Goal: Task Accomplishment & Management: Complete application form

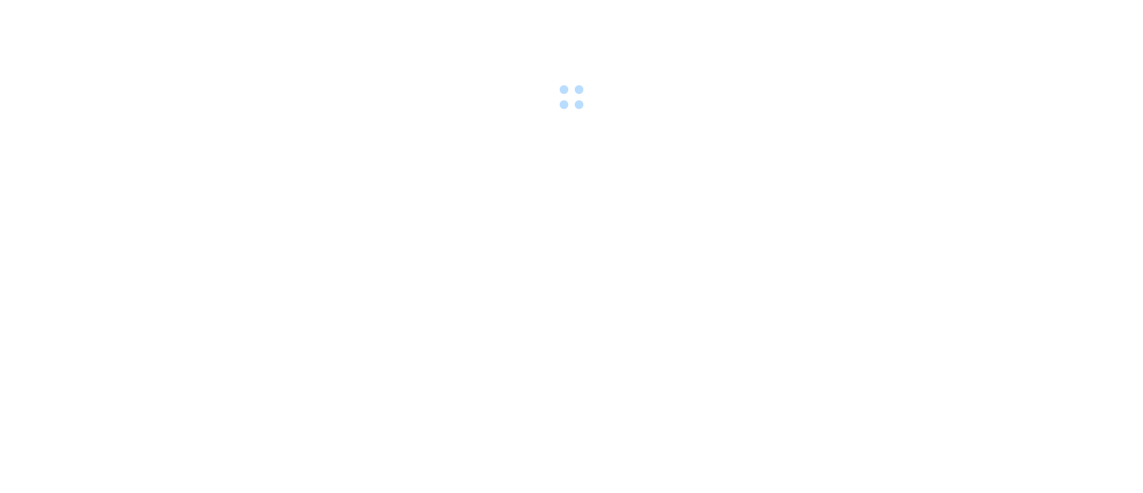
click at [213, 14] on div at bounding box center [571, 58] width 1143 height 116
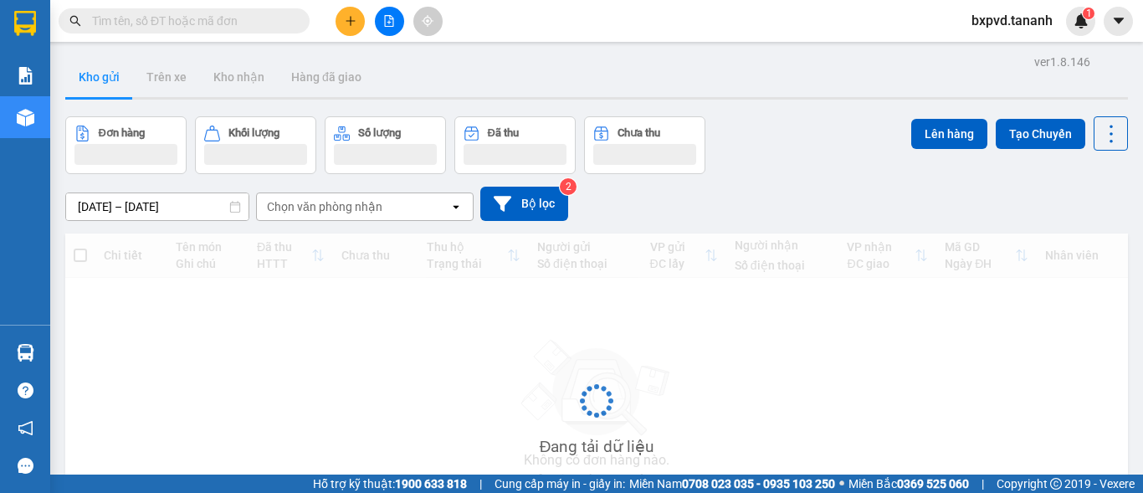
click at [264, 17] on input "text" at bounding box center [191, 21] width 198 height 18
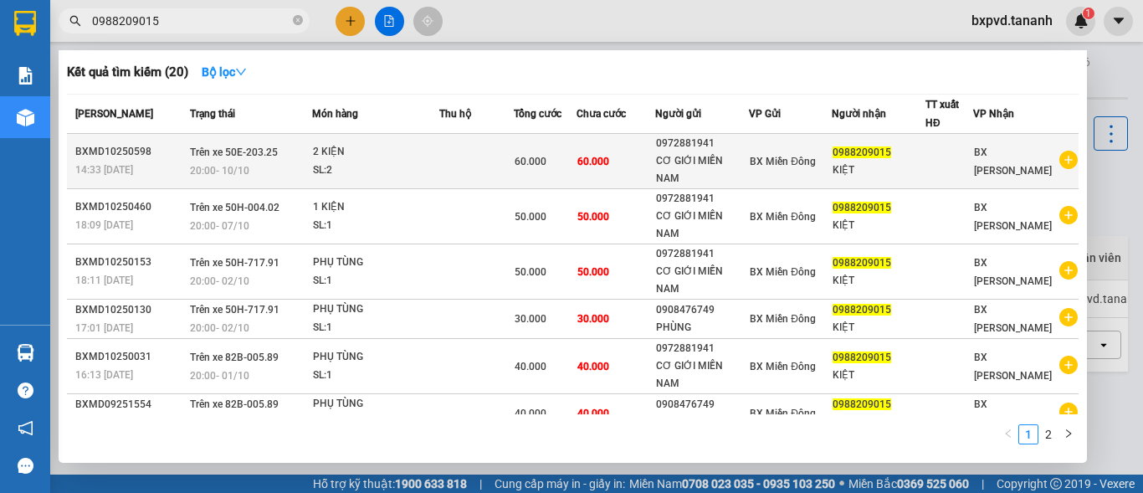
type input "0988209015"
click at [941, 141] on td at bounding box center [950, 161] width 48 height 55
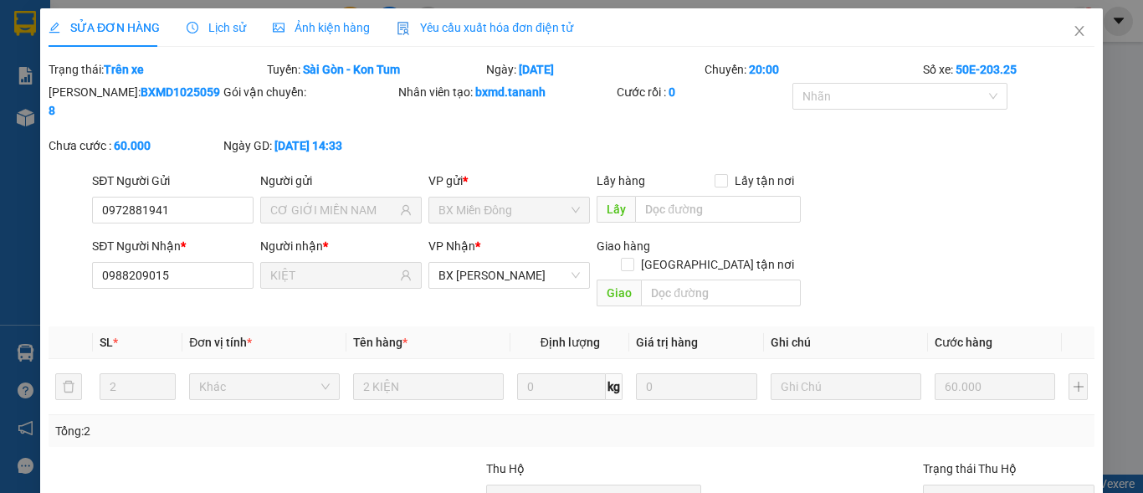
type input "0972881941"
type input "CƠ GIỚI MIỀN NAM"
type input "0988209015"
type input "KIỆT"
type input "60.000"
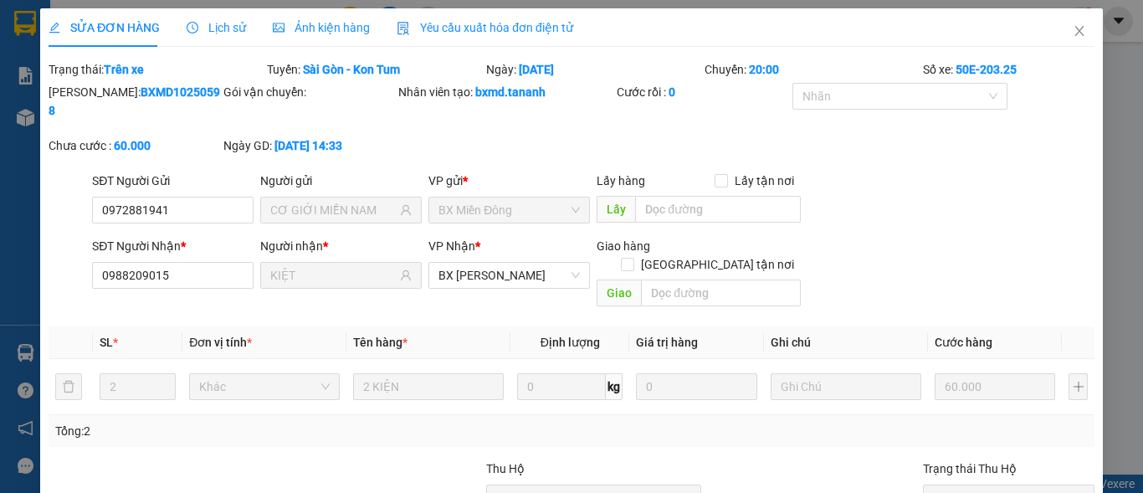
type input "60.000"
click at [1073, 25] on icon "close" at bounding box center [1079, 30] width 13 height 13
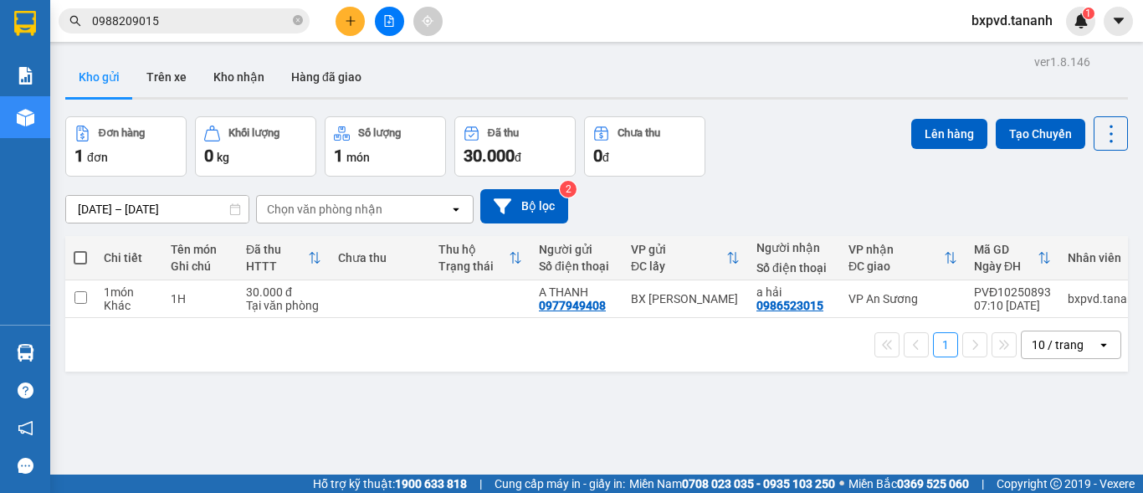
click at [240, 12] on input "0988209015" at bounding box center [191, 21] width 198 height 18
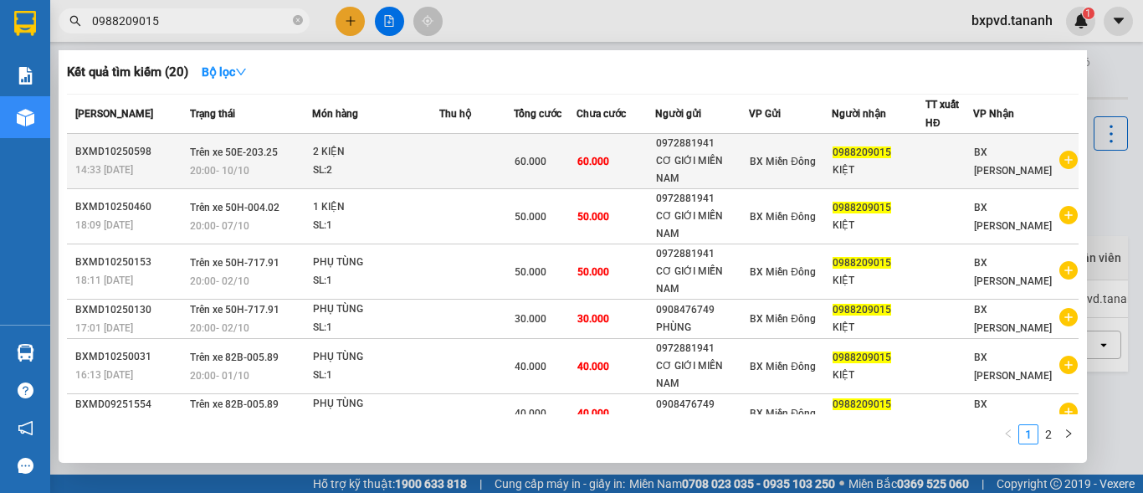
click at [810, 156] on span "BX Miền Đông" at bounding box center [783, 162] width 66 height 12
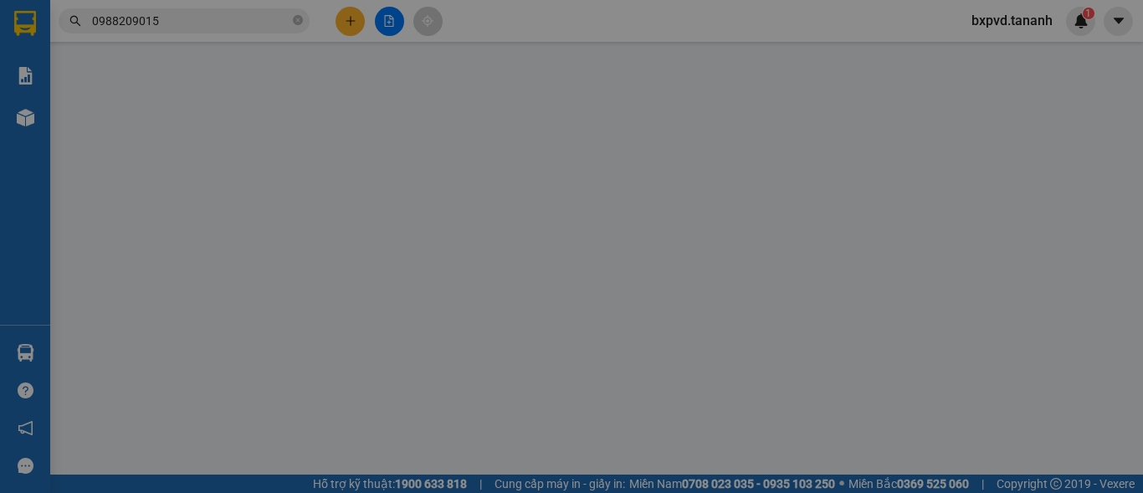
type input "0972881941"
type input "CƠ GIỚI MIỀN NAM"
type input "0988209015"
type input "KIỆT"
type input "60.000"
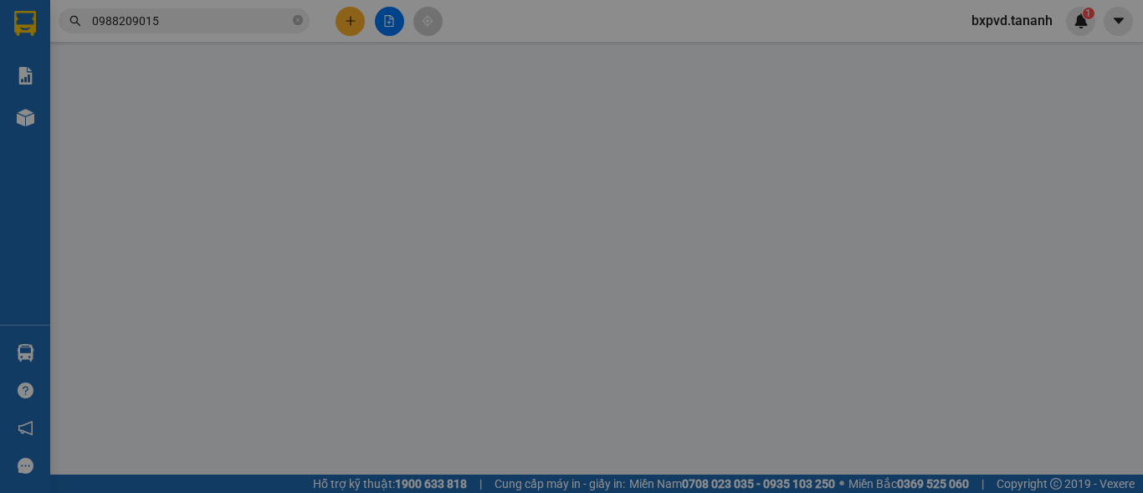
type input "60.000"
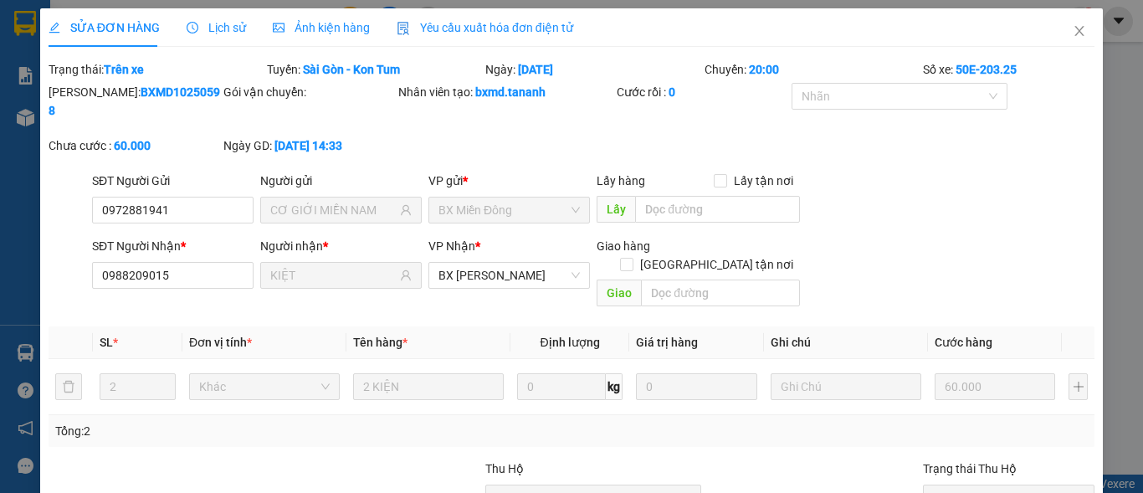
drag, startPoint x: 740, startPoint y: 23, endPoint x: 673, endPoint y: 35, distance: 68.0
drag, startPoint x: 673, startPoint y: 35, endPoint x: 1068, endPoint y: 30, distance: 395.1
click at [1073, 30] on icon "close" at bounding box center [1079, 30] width 13 height 13
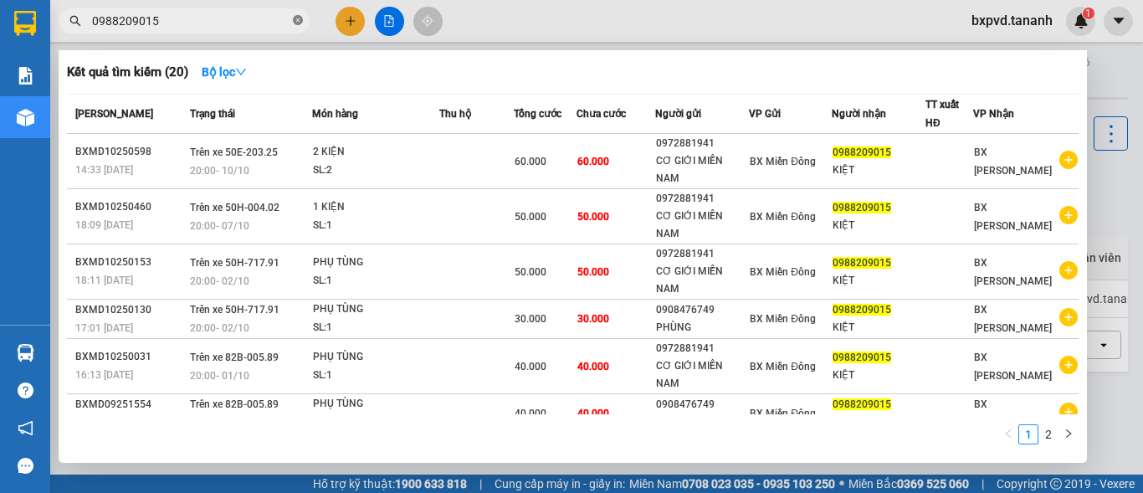
click at [299, 21] on icon "close-circle" at bounding box center [298, 20] width 10 height 10
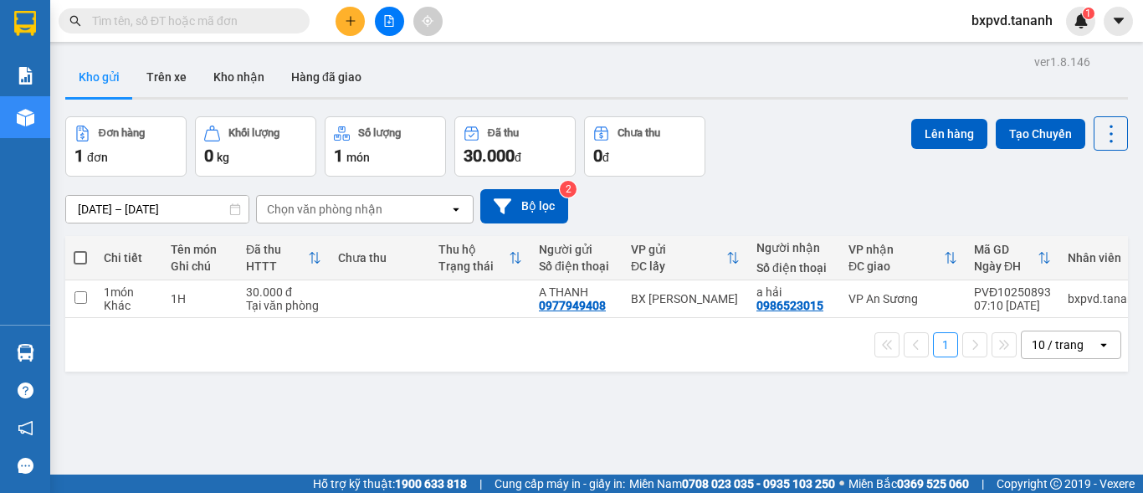
click at [269, 24] on input "text" at bounding box center [191, 21] width 198 height 18
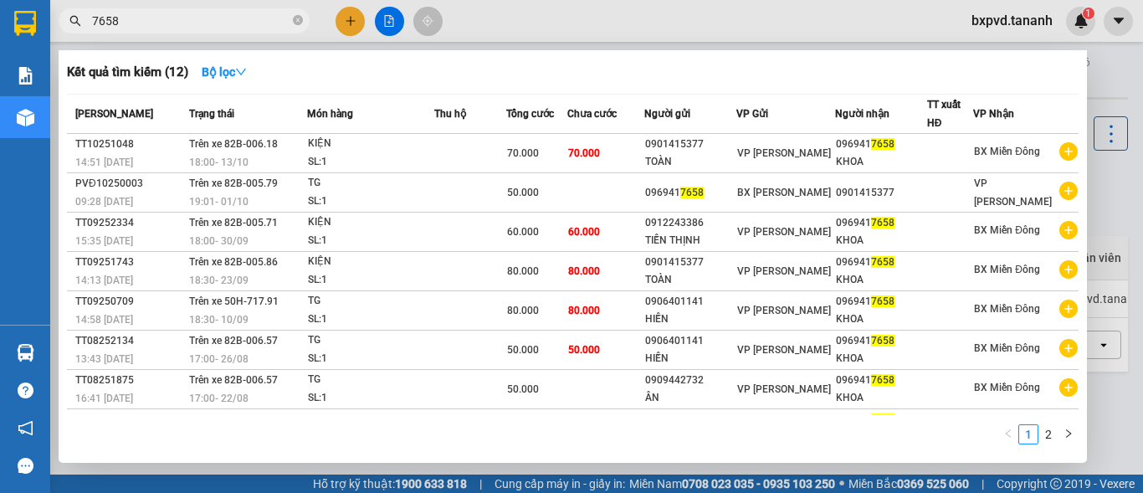
type input "7658"
click at [297, 21] on icon "close-circle" at bounding box center [298, 20] width 10 height 10
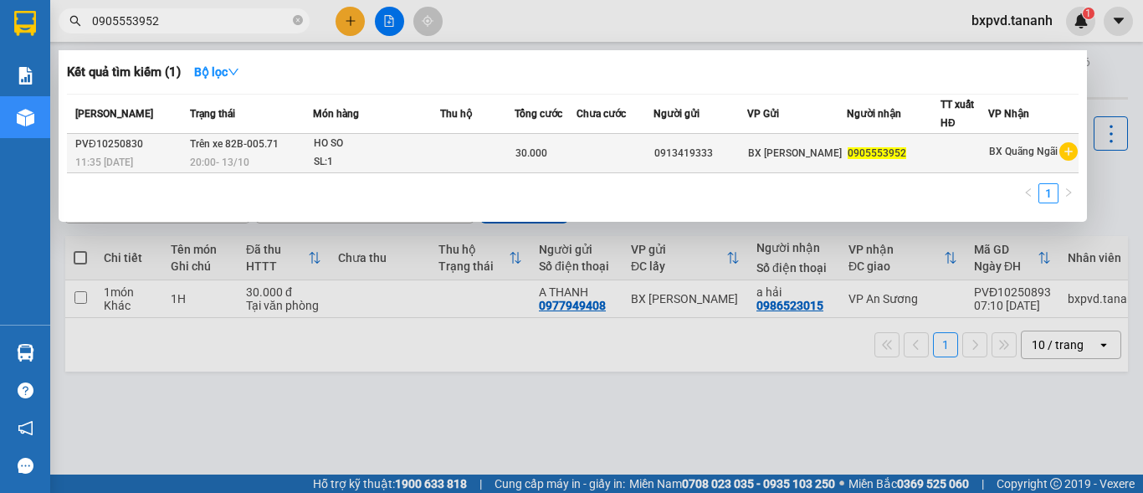
type input "0905553952"
click at [926, 148] on div "0905553952" at bounding box center [894, 154] width 92 height 18
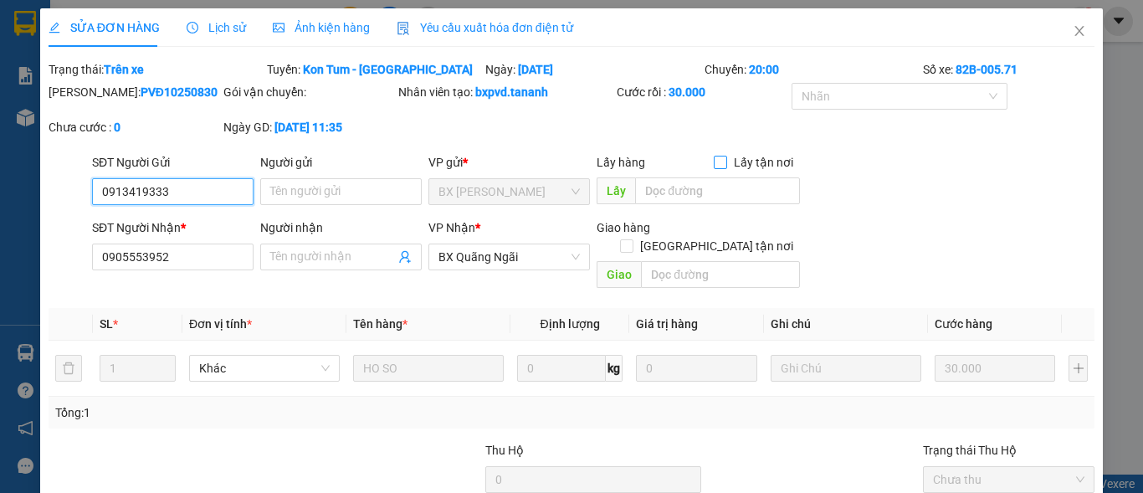
type input "0913419333"
type input "0905553952"
type input "30.000"
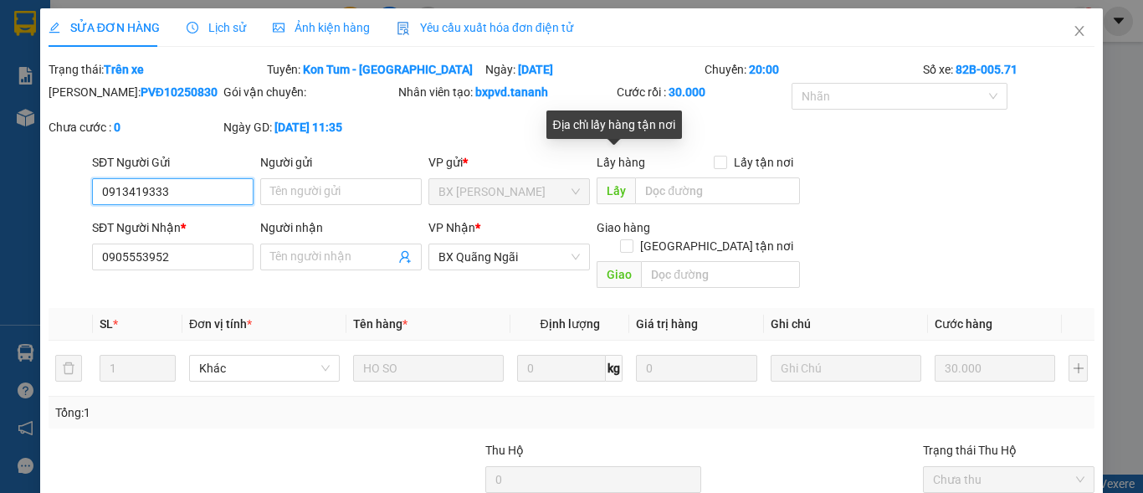
scroll to position [152, 0]
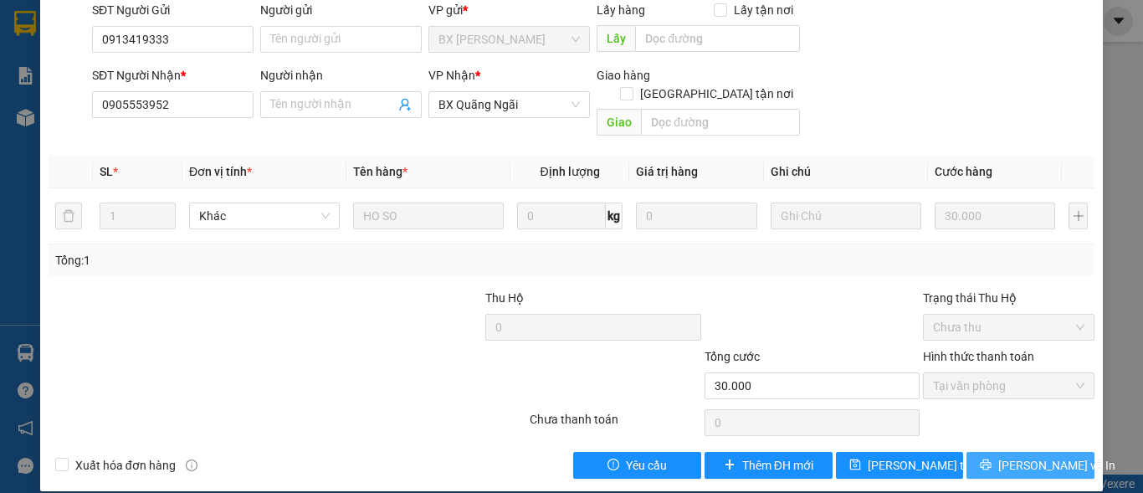
click at [1030, 456] on span "[PERSON_NAME] và In" at bounding box center [1057, 465] width 117 height 18
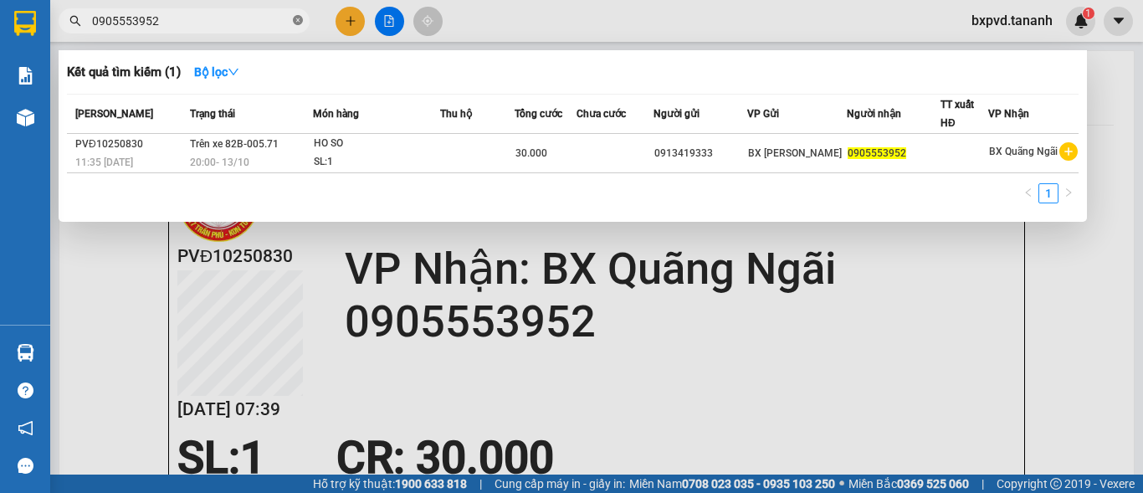
click at [300, 16] on icon "close-circle" at bounding box center [298, 20] width 10 height 10
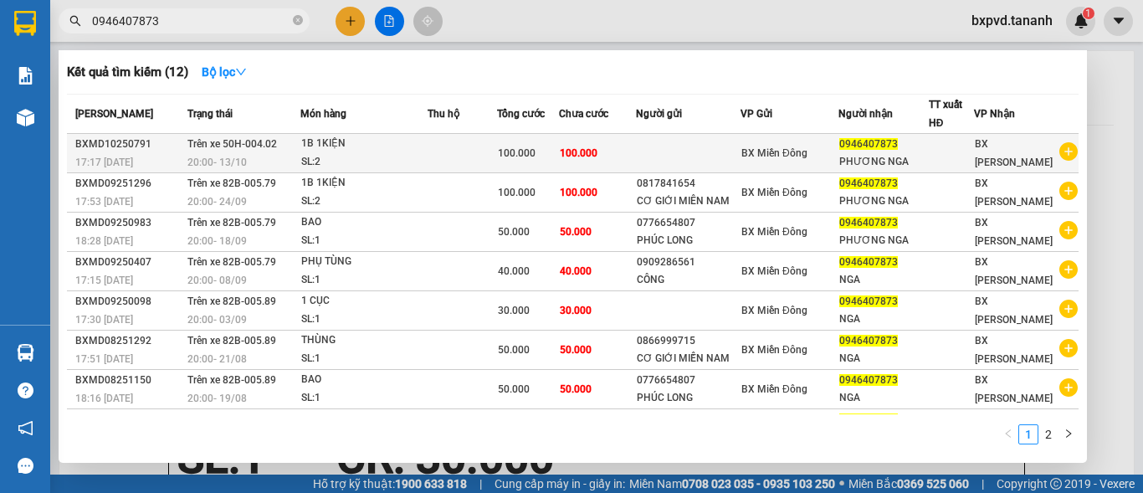
type input "0946407873"
click at [937, 156] on div at bounding box center [952, 154] width 44 height 18
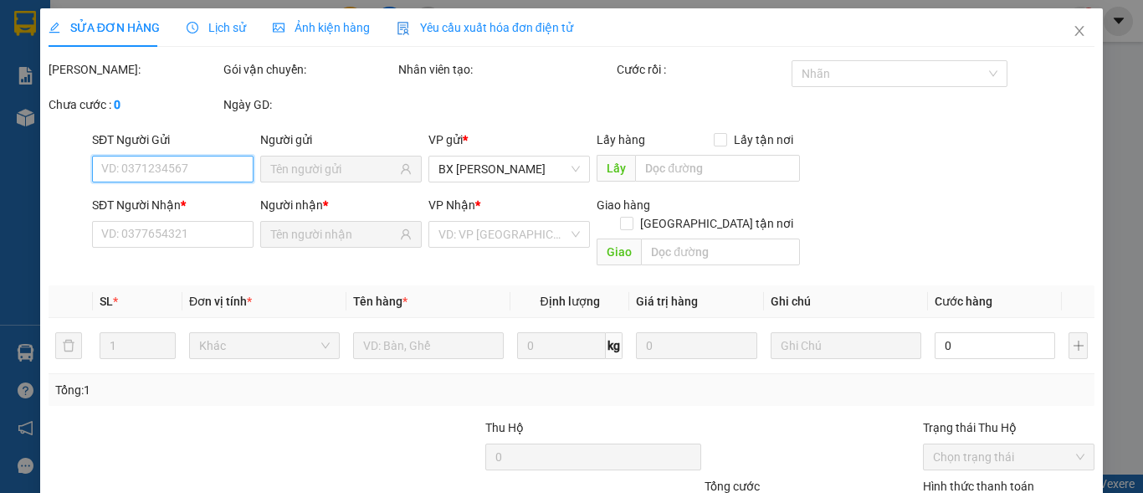
type input "0946407873"
type input "PHƯƠNG NGA"
type input "100.000"
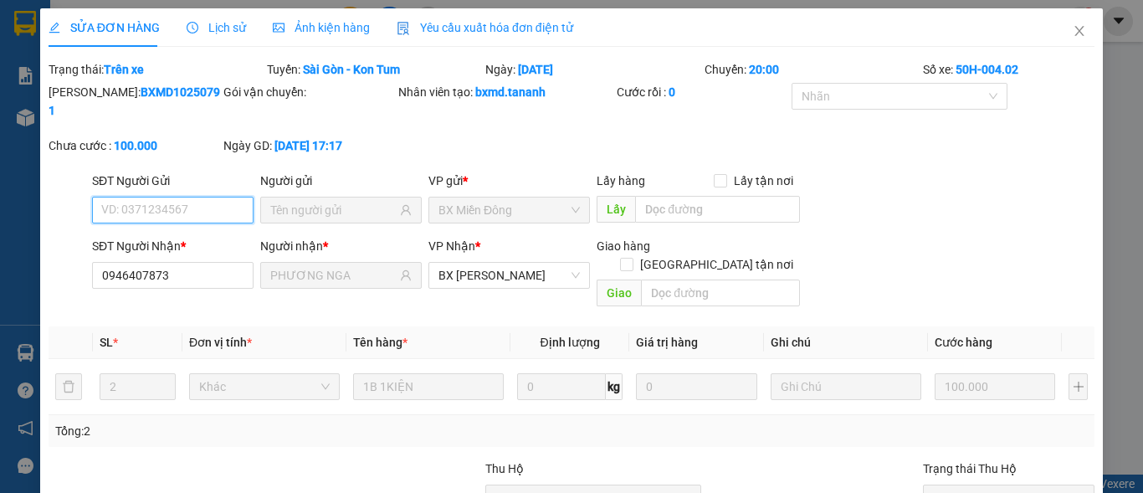
scroll to position [152, 0]
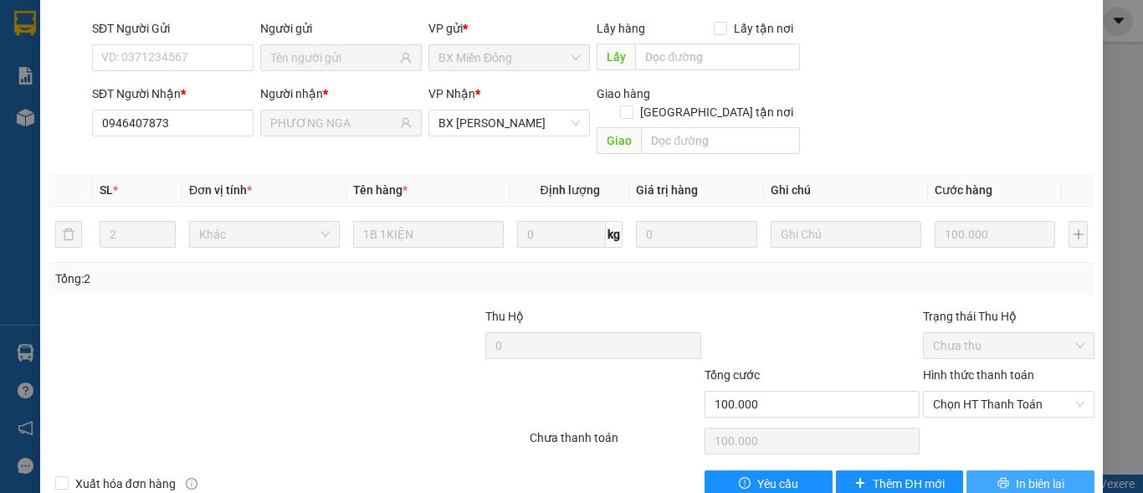
click at [1016, 475] on span "In biên lai" at bounding box center [1040, 484] width 49 height 18
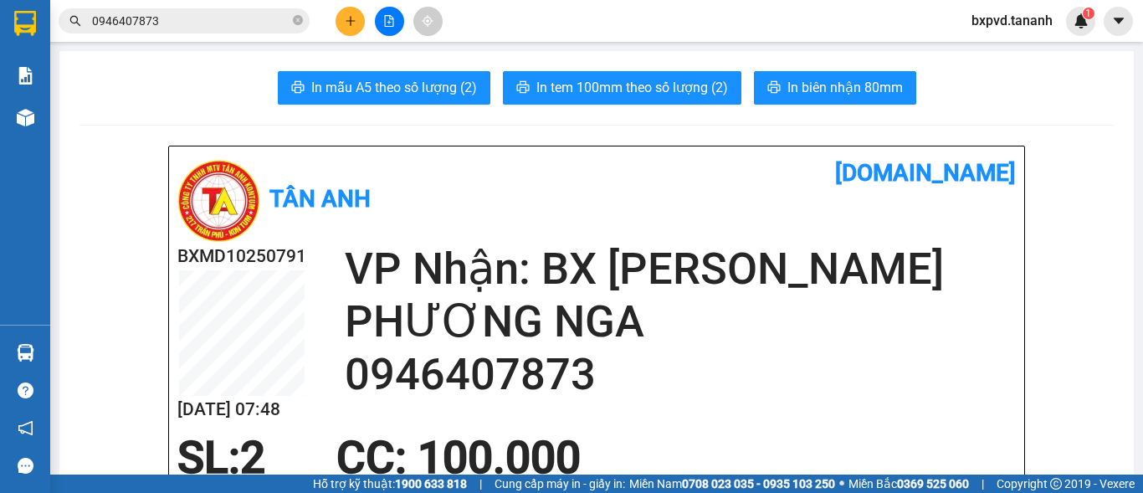
scroll to position [95, 0]
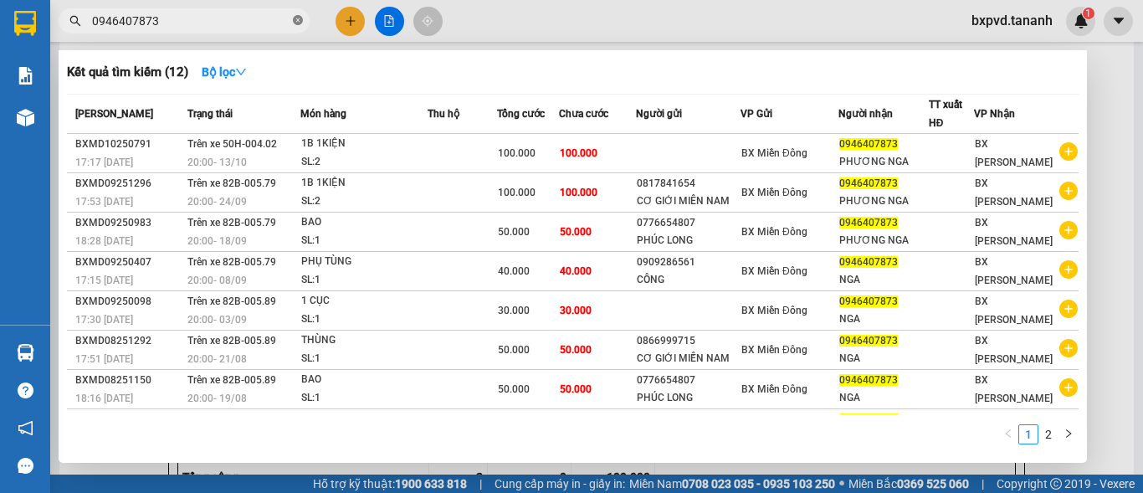
click at [299, 13] on span at bounding box center [298, 21] width 10 height 16
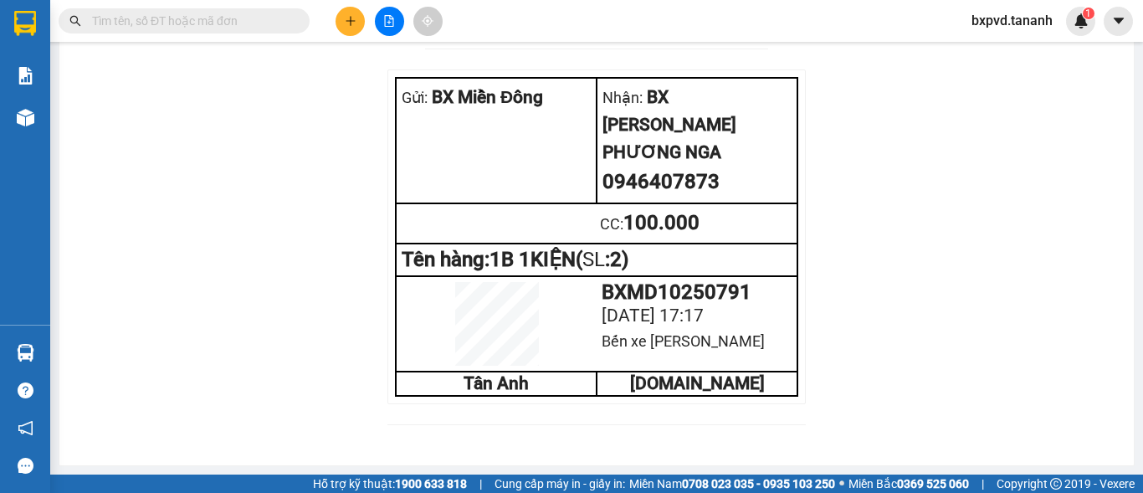
scroll to position [1287, 0]
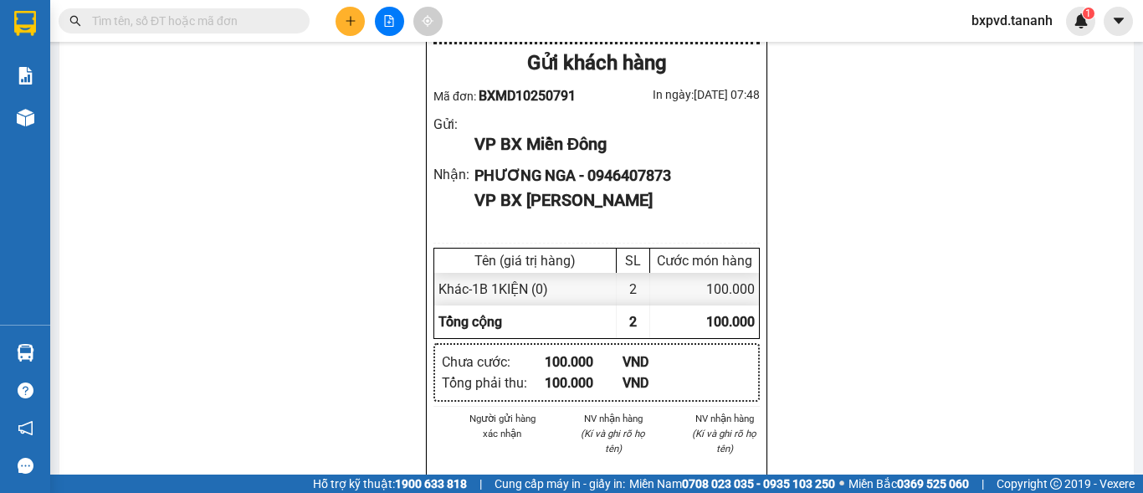
click at [238, 21] on input "text" at bounding box center [191, 21] width 198 height 18
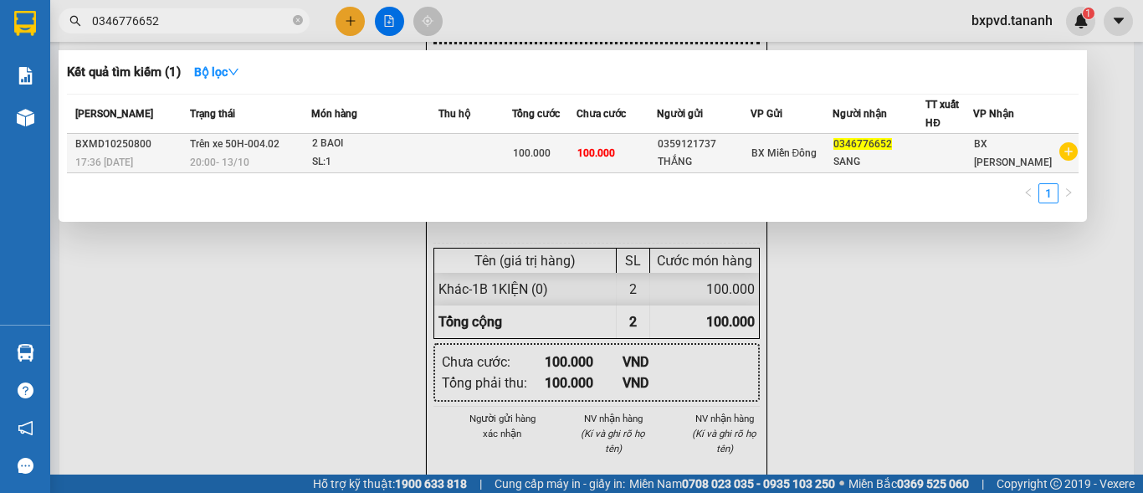
type input "0346776652"
click at [902, 158] on div "SANG" at bounding box center [879, 162] width 91 height 18
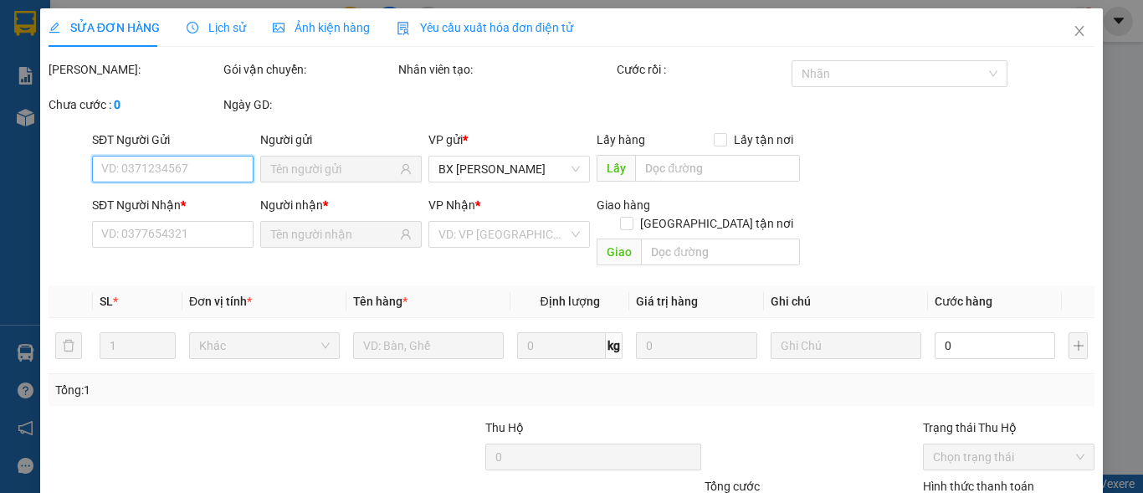
type input "0359121737"
type input "THẮNG"
type input "0346776652"
type input "SANG"
type input "100.000"
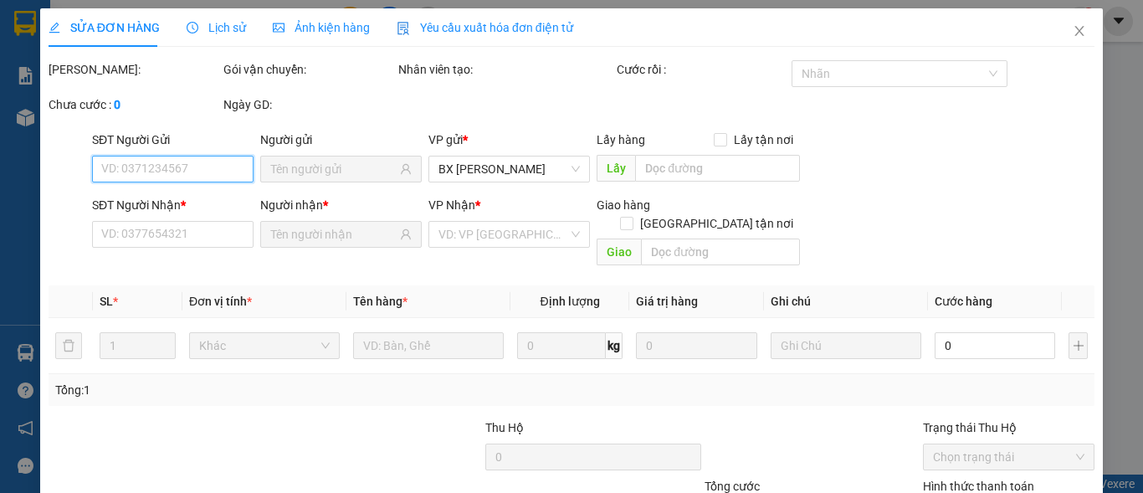
type input "100.000"
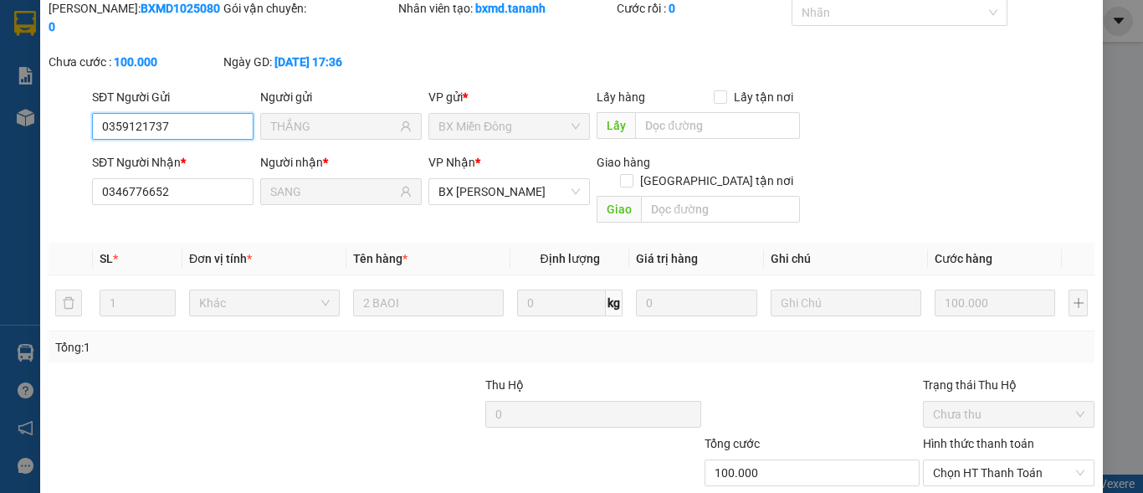
scroll to position [152, 0]
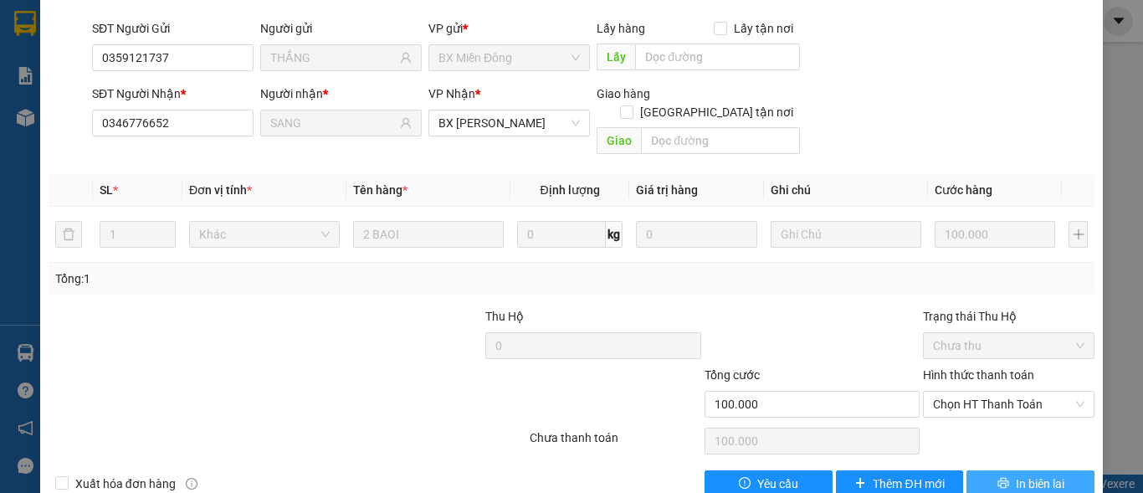
click at [1016, 475] on span "In biên lai" at bounding box center [1040, 484] width 49 height 18
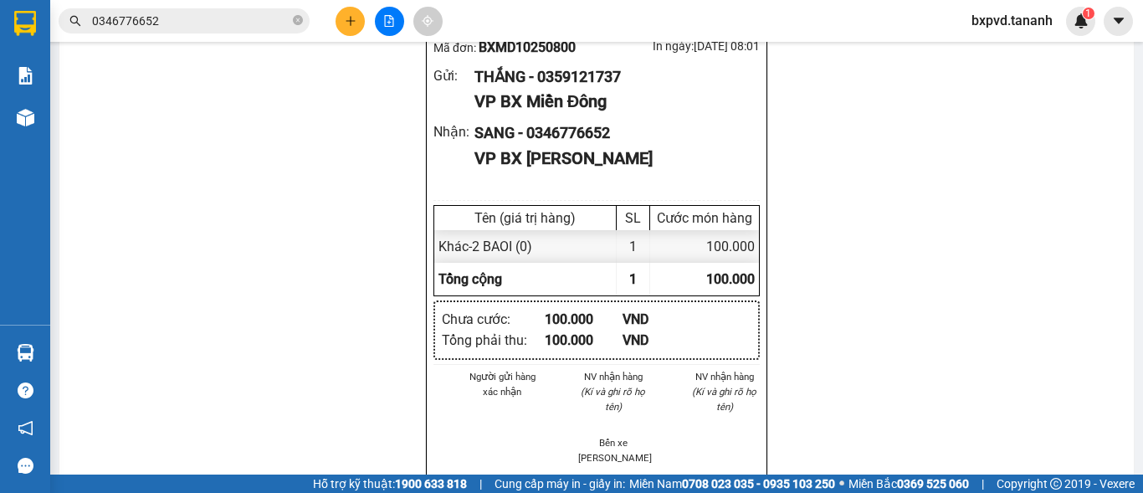
scroll to position [1196, 0]
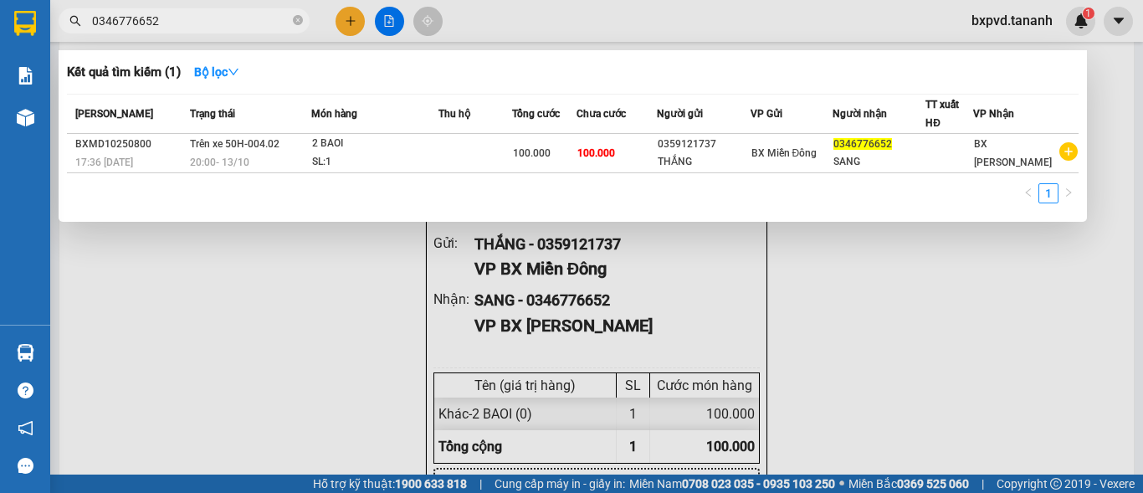
click at [174, 21] on input "0346776652" at bounding box center [191, 21] width 198 height 18
click at [297, 22] on icon "close-circle" at bounding box center [298, 20] width 10 height 10
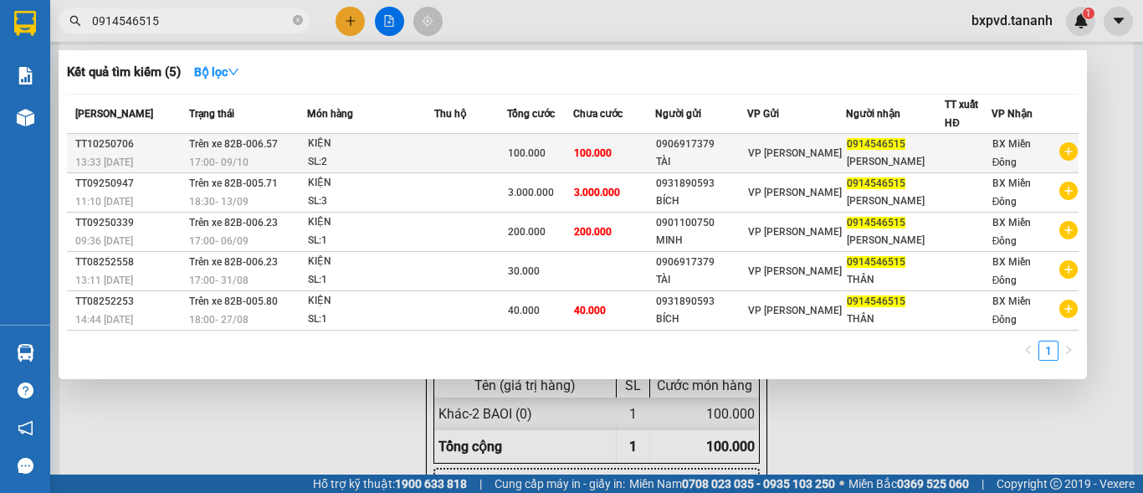
type input "0914546515"
click at [923, 147] on div "0914546515" at bounding box center [895, 145] width 97 height 18
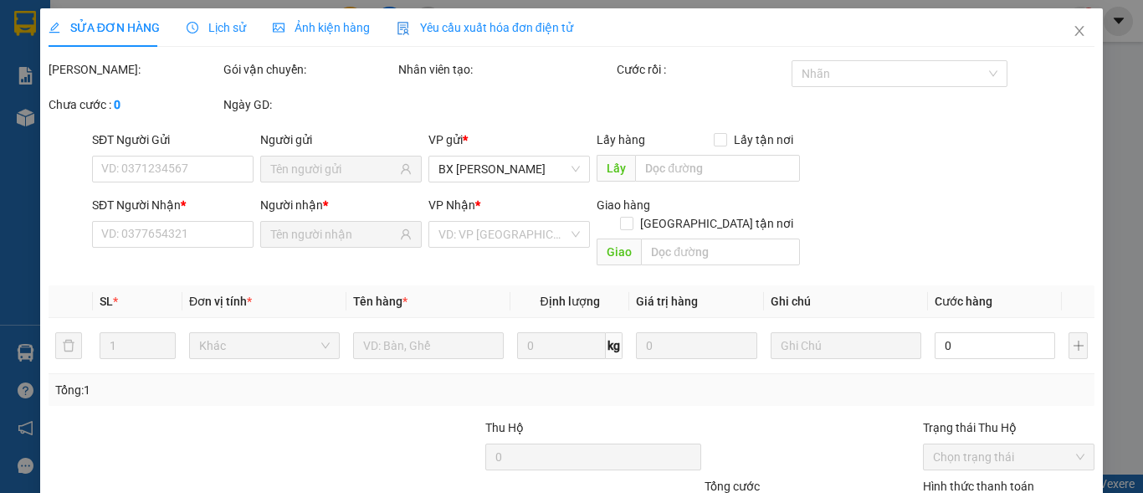
type input "0906917379"
type input "TÀI"
type input "0914546515"
type input "[PERSON_NAME]"
type input "100.000"
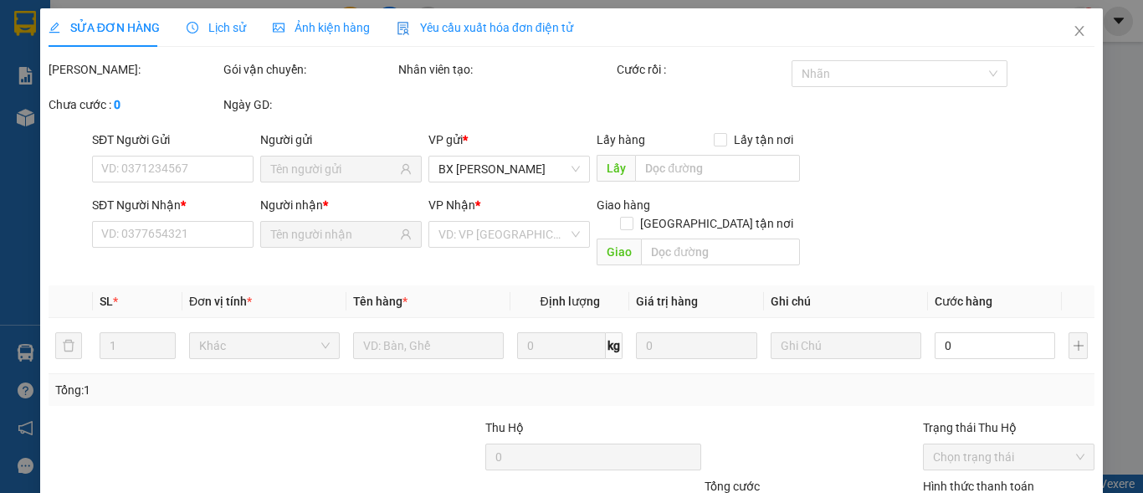
type input "100.000"
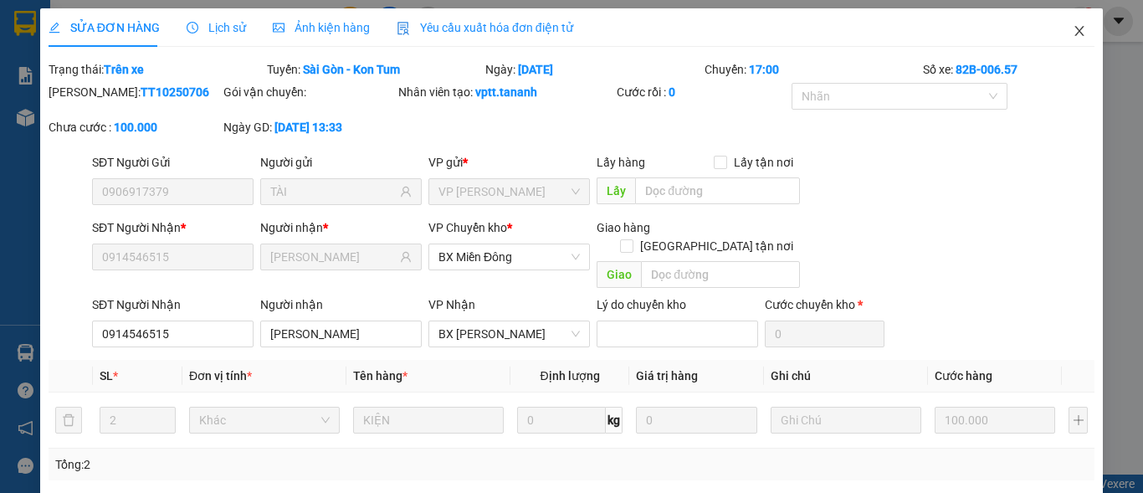
click at [1073, 28] on icon "close" at bounding box center [1079, 30] width 13 height 13
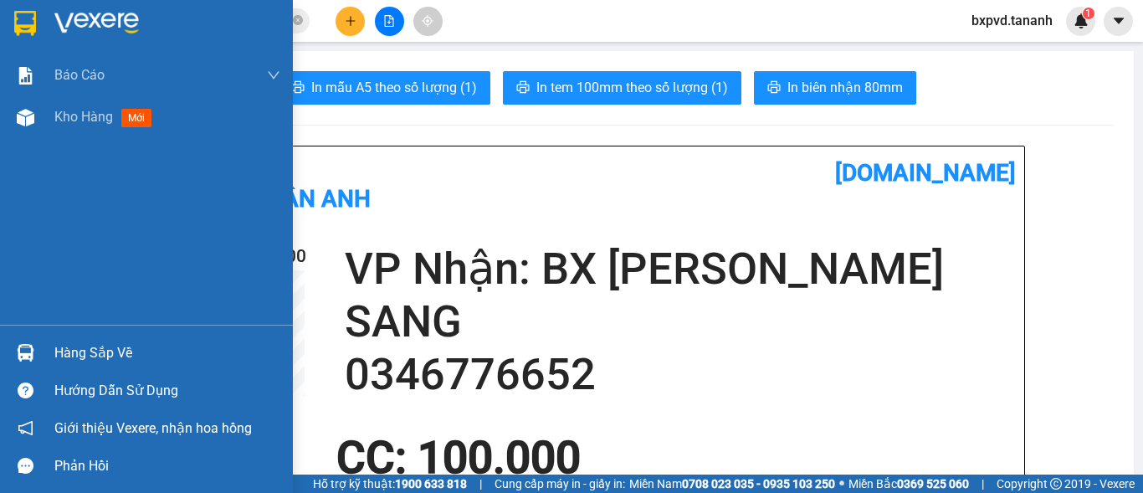
click at [27, 21] on img at bounding box center [25, 23] width 22 height 25
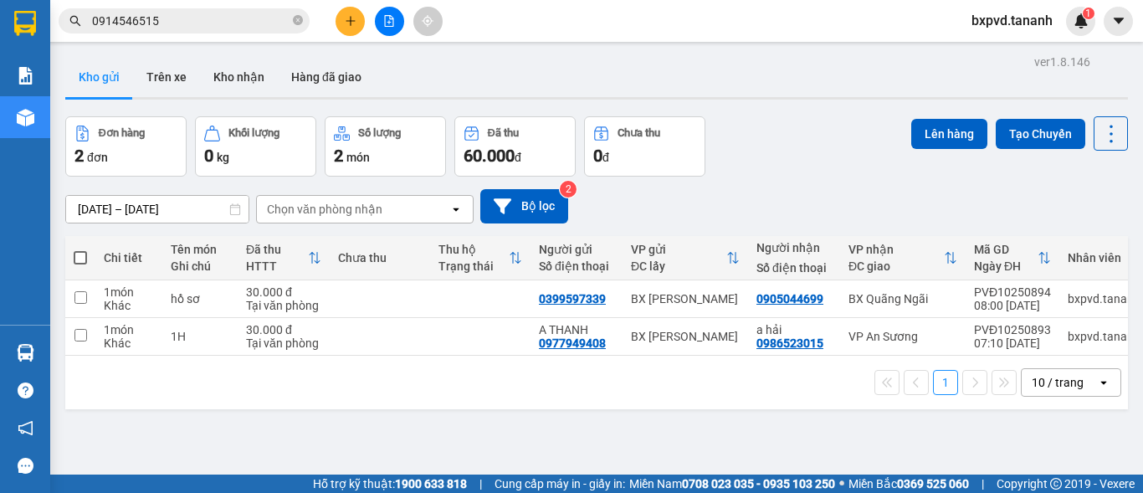
click at [222, 212] on div "ver 1.8.146 Kho gửi Trên xe Kho nhận Hàng đã giao Đơn hàng 2 đơn Khối lượng 0 k…" at bounding box center [597, 296] width 1076 height 493
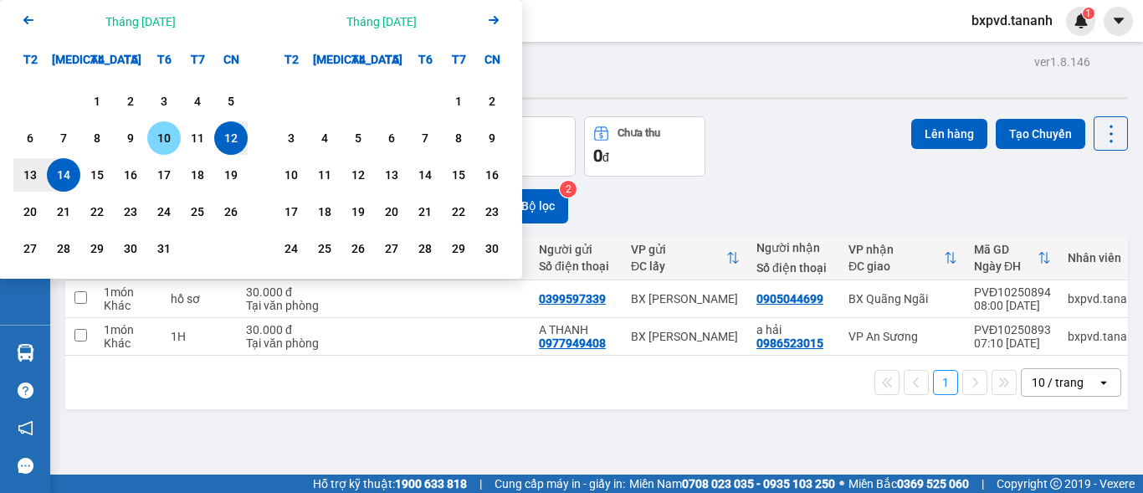
click at [164, 137] on div "10" at bounding box center [163, 138] width 23 height 20
type input "[DATE] – / /"
click at [627, 186] on div "[DATE] – / / Press the down arrow key to interact with the calendar and select …" at bounding box center [596, 206] width 1063 height 59
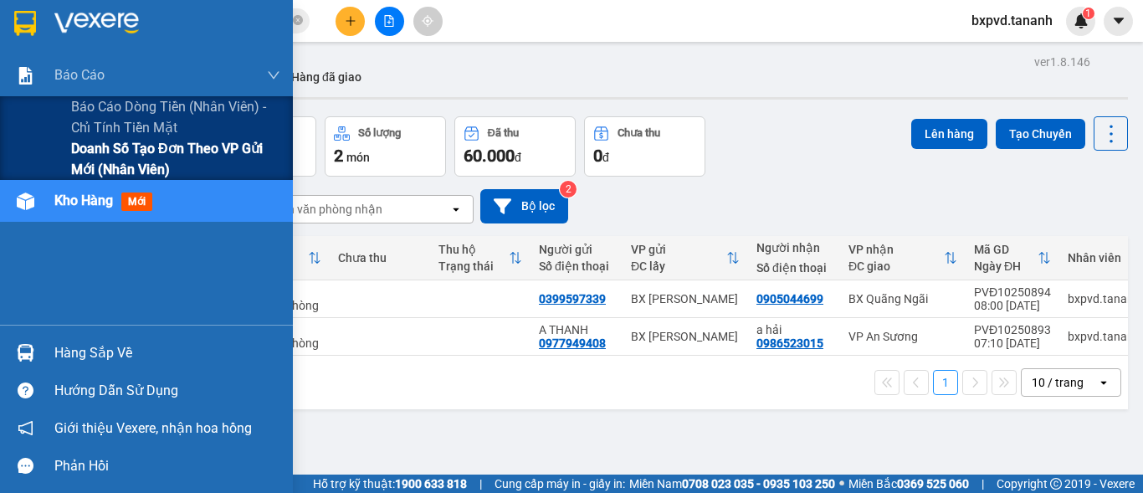
click at [145, 146] on span "Doanh số tạo đơn theo VP gửi mới (nhân viên)" at bounding box center [175, 159] width 209 height 42
